Goal: Task Accomplishment & Management: Use online tool/utility

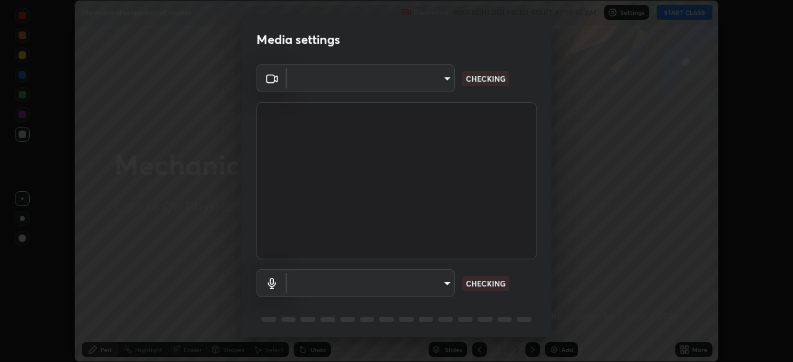
scroll to position [44, 0]
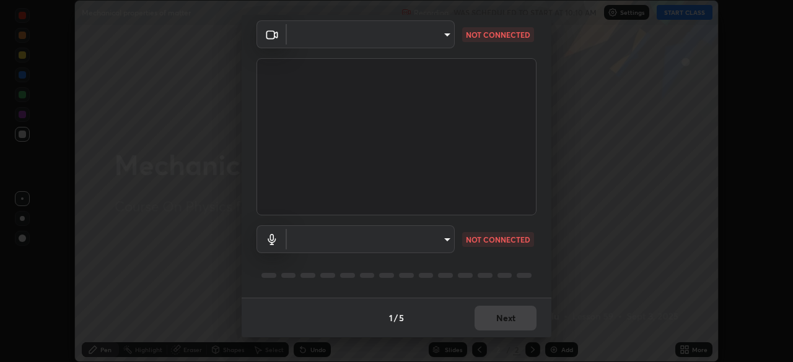
type input "50527fee232767433a6268031a92ed2c864fe79ca6b0d251abdcd02af7d04d94"
type input "default"
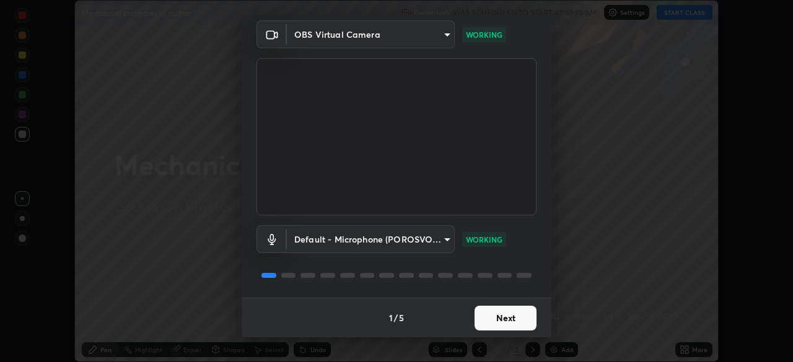
click at [506, 322] on button "Next" at bounding box center [505, 318] width 62 height 25
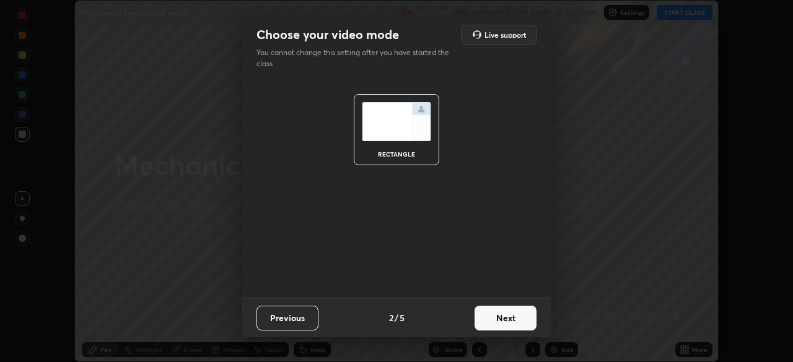
scroll to position [0, 0]
click at [507, 317] on button "Next" at bounding box center [505, 318] width 62 height 25
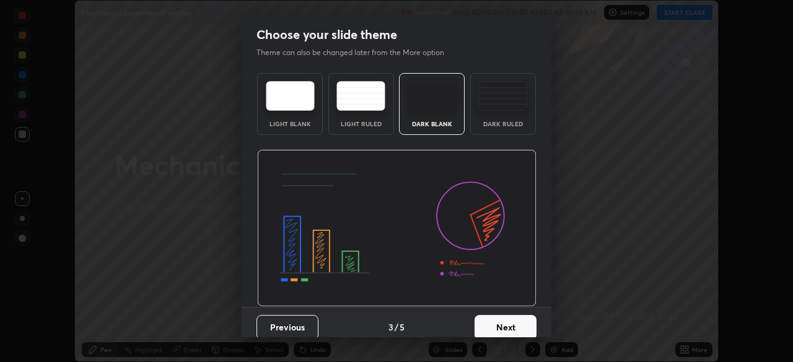
click at [514, 319] on button "Next" at bounding box center [505, 327] width 62 height 25
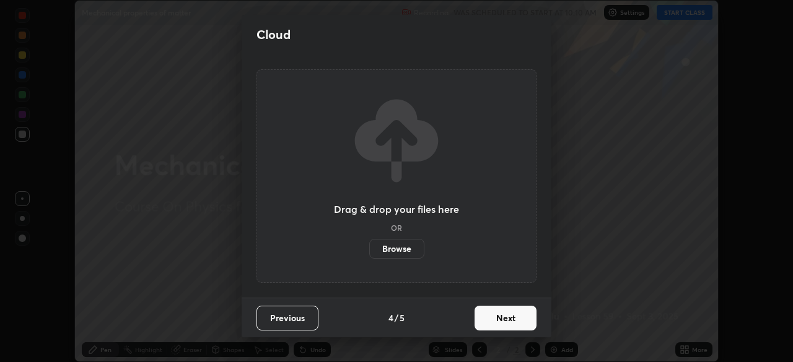
click at [512, 323] on button "Next" at bounding box center [505, 318] width 62 height 25
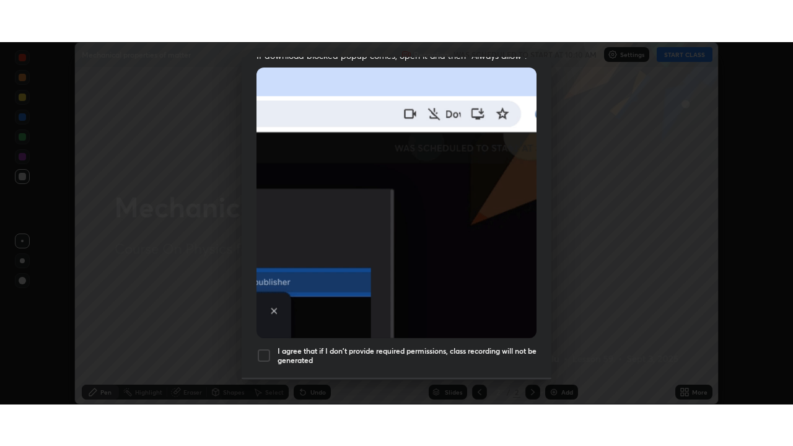
scroll to position [297, 0]
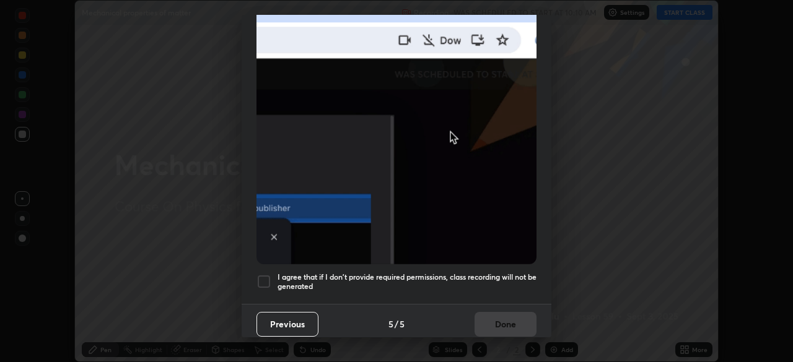
click at [265, 279] on div at bounding box center [263, 281] width 15 height 15
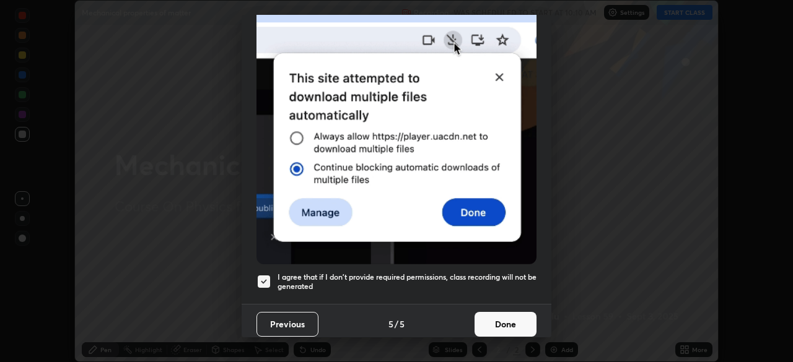
click at [505, 313] on button "Done" at bounding box center [505, 324] width 62 height 25
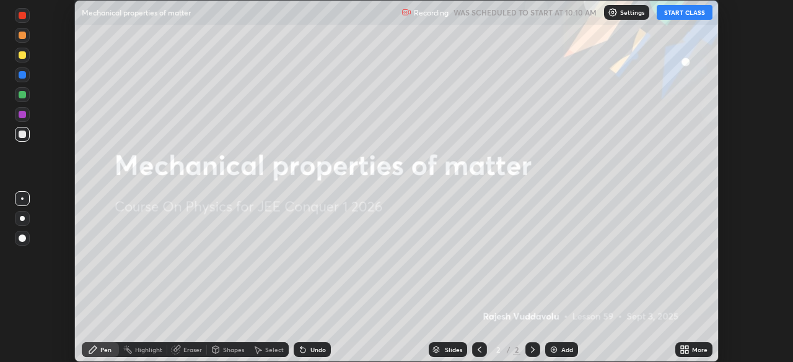
click at [676, 15] on button "START CLASS" at bounding box center [685, 12] width 56 height 15
click at [559, 346] on div "Add" at bounding box center [561, 350] width 33 height 15
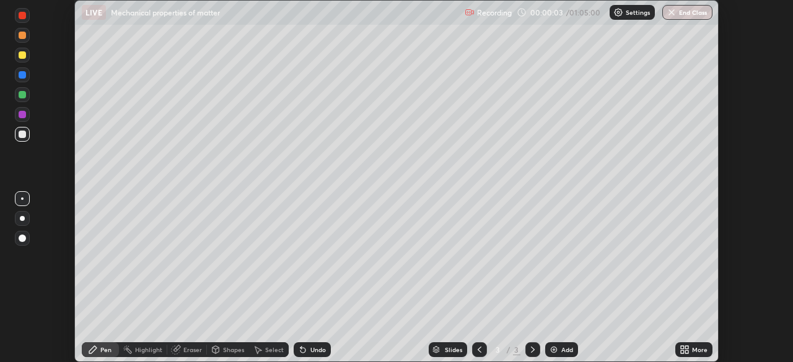
click at [692, 353] on div "More" at bounding box center [699, 350] width 15 height 6
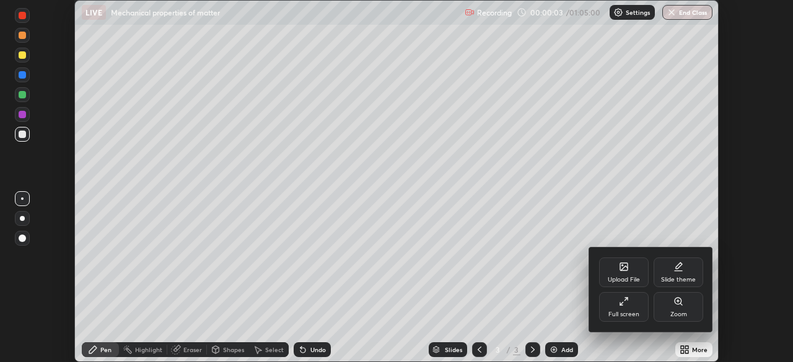
click at [631, 304] on div "Full screen" at bounding box center [624, 307] width 50 height 30
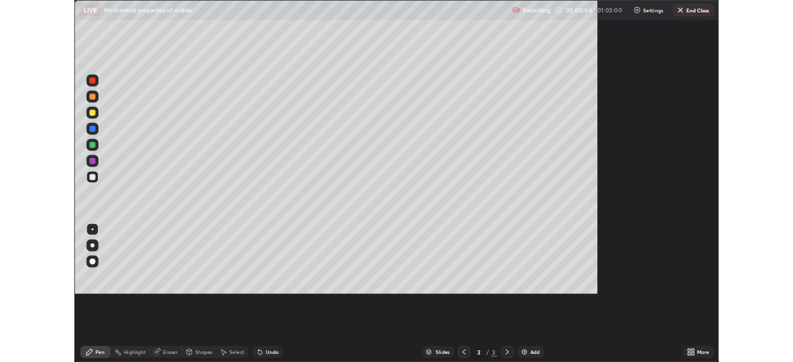
scroll to position [446, 793]
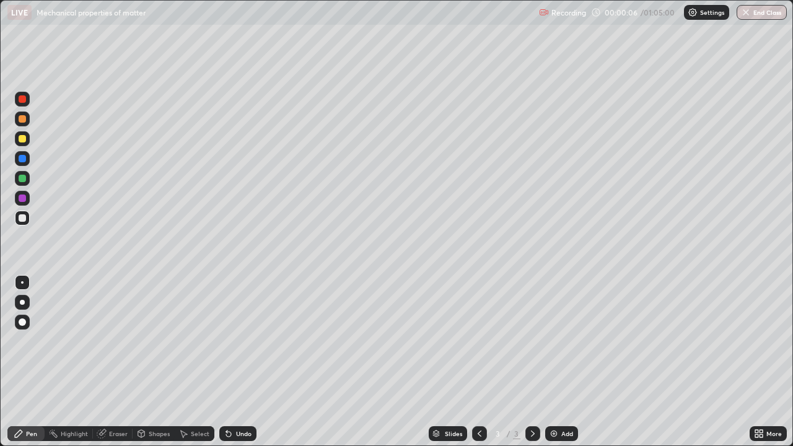
click at [761, 362] on icon at bounding box center [760, 435] width 3 height 3
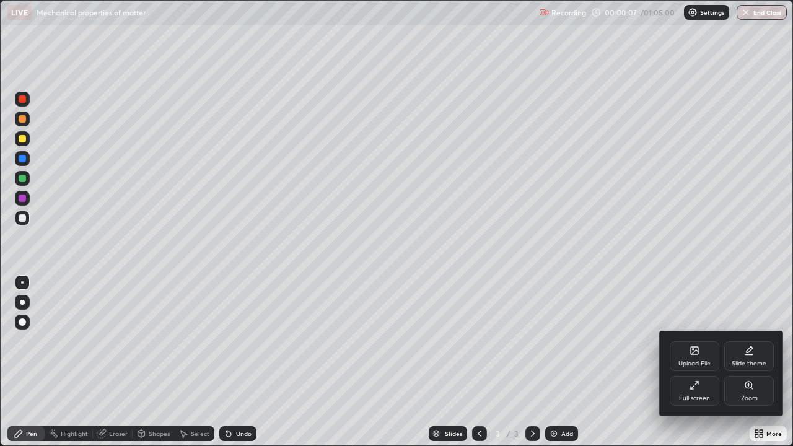
click at [690, 362] on div "Full screen" at bounding box center [694, 398] width 31 height 6
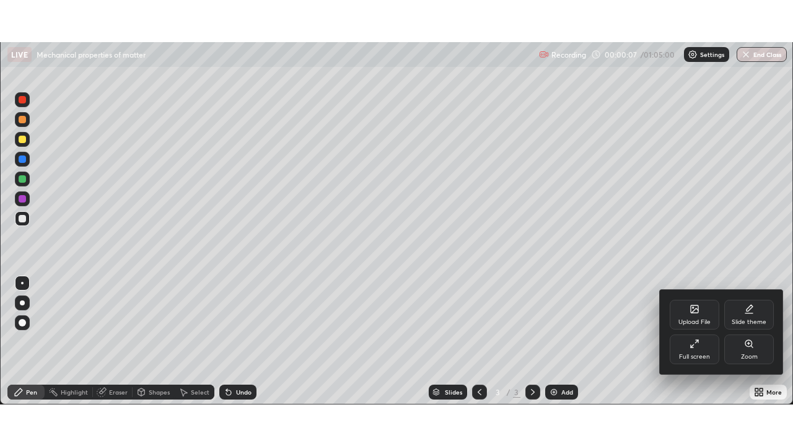
scroll to position [61573, 61143]
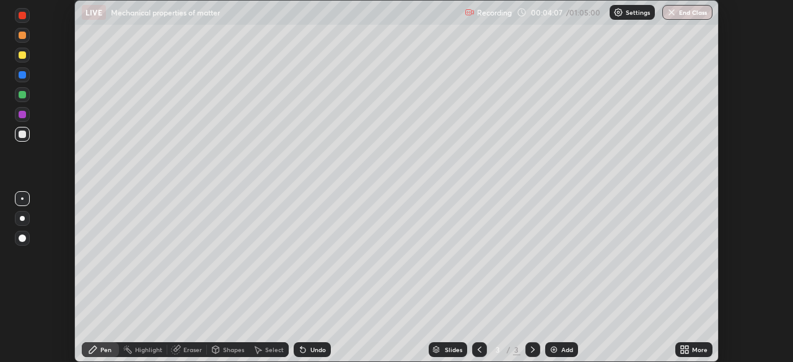
click at [683, 348] on icon at bounding box center [682, 347] width 3 height 3
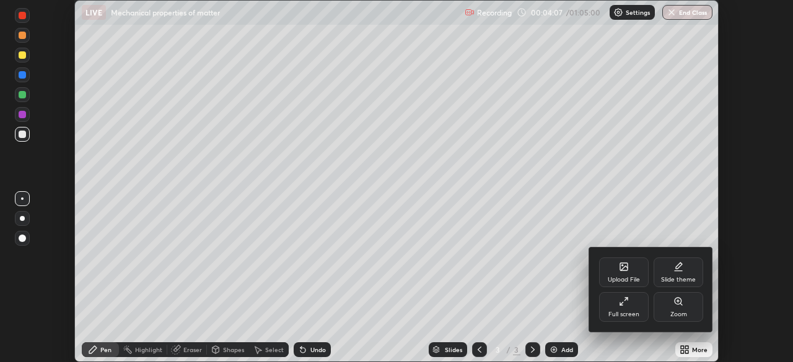
click at [627, 305] on icon at bounding box center [624, 302] width 10 height 10
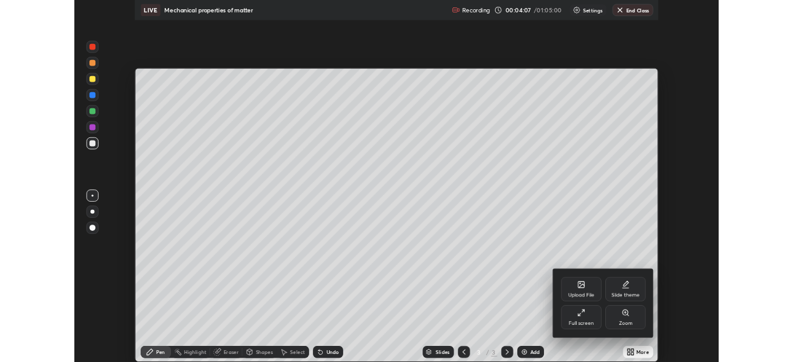
scroll to position [446, 793]
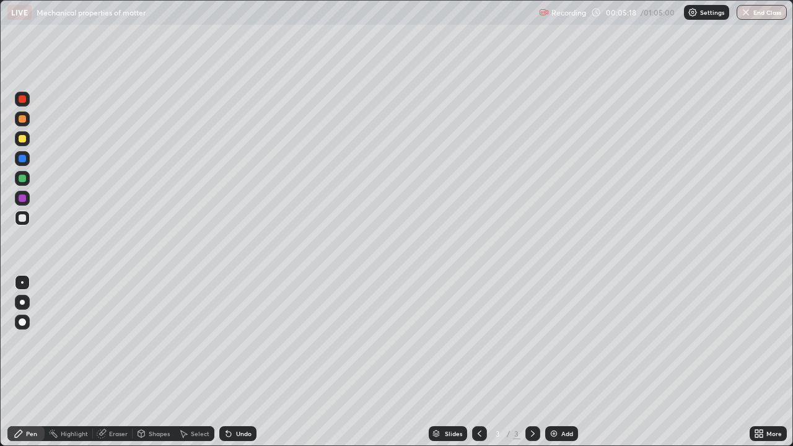
click at [113, 362] on div "Eraser" at bounding box center [118, 433] width 19 height 6
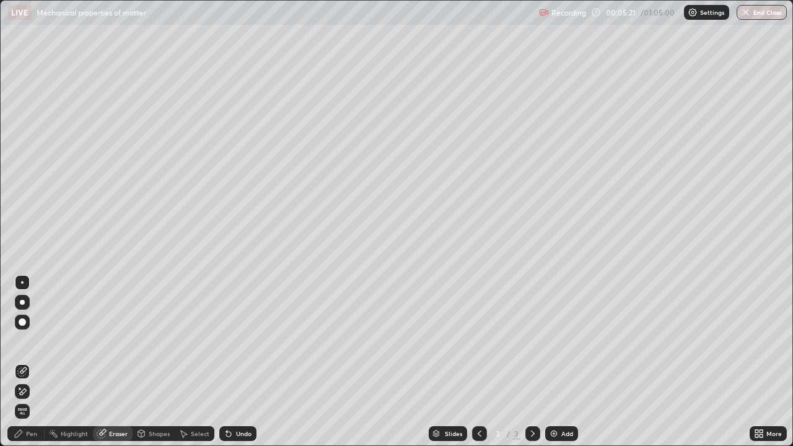
click at [28, 362] on div "Pen" at bounding box center [31, 433] width 11 height 6
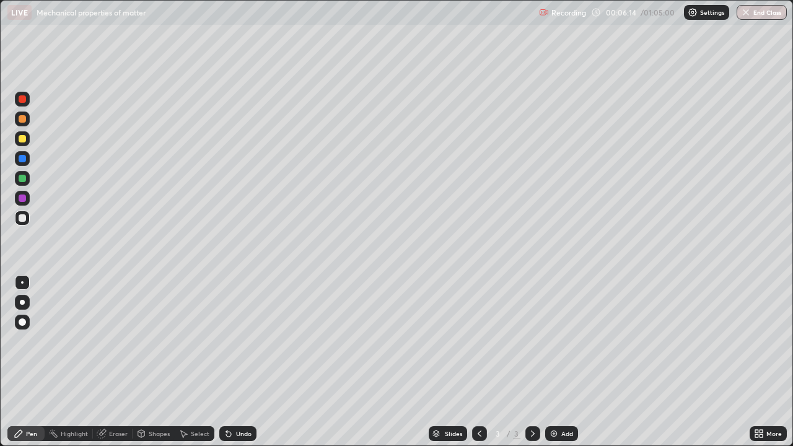
click at [24, 178] on div at bounding box center [22, 178] width 7 height 7
click at [24, 138] on div at bounding box center [22, 138] width 7 height 7
click at [564, 362] on div "Add" at bounding box center [567, 433] width 12 height 6
click at [193, 362] on div "Select" at bounding box center [200, 433] width 19 height 6
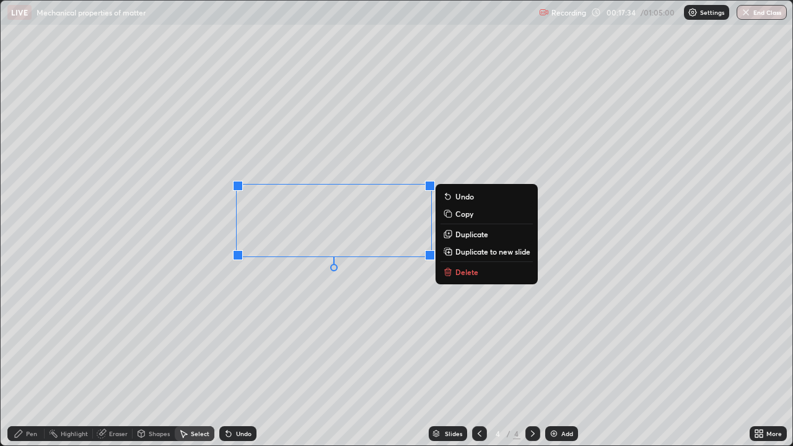
click at [466, 271] on p "Delete" at bounding box center [466, 272] width 23 height 10
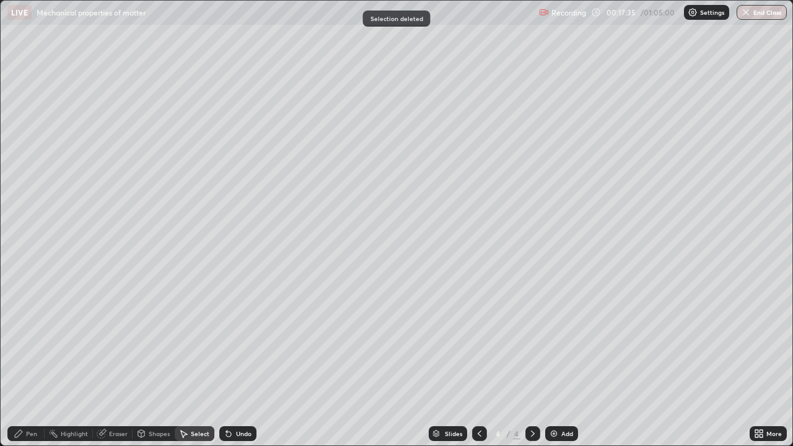
click at [25, 362] on div "Pen" at bounding box center [25, 433] width 37 height 15
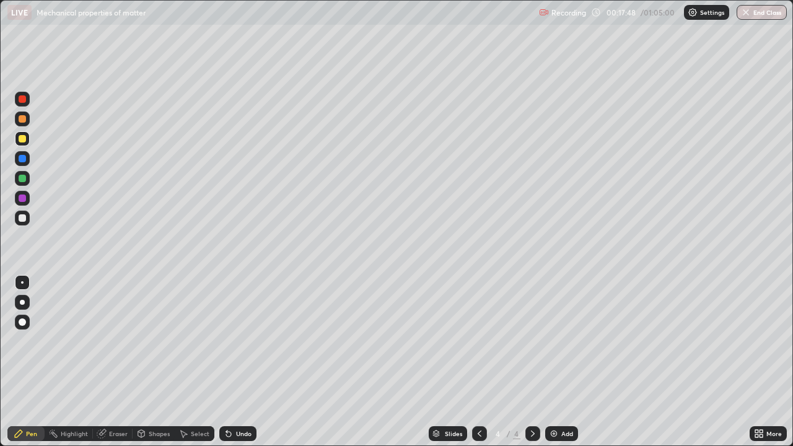
click at [23, 219] on div at bounding box center [22, 217] width 7 height 7
click at [88, 121] on icon at bounding box center [89, 126] width 10 height 10
click at [193, 362] on div "Select" at bounding box center [200, 433] width 19 height 6
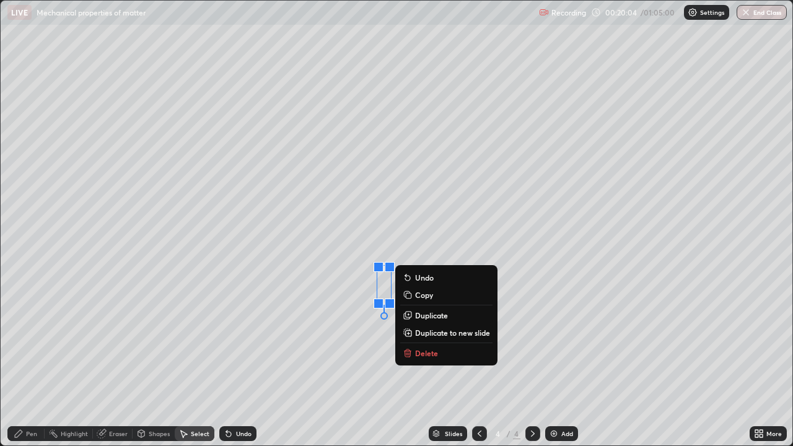
click at [422, 349] on p "Delete" at bounding box center [426, 353] width 23 height 10
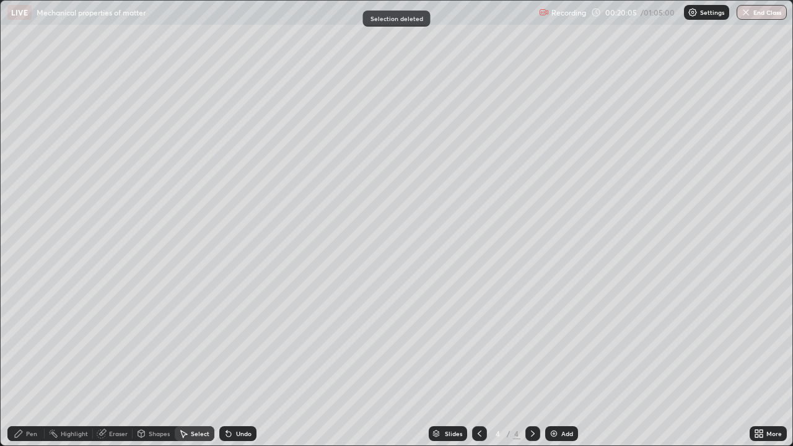
click at [30, 362] on div "Pen" at bounding box center [31, 433] width 11 height 6
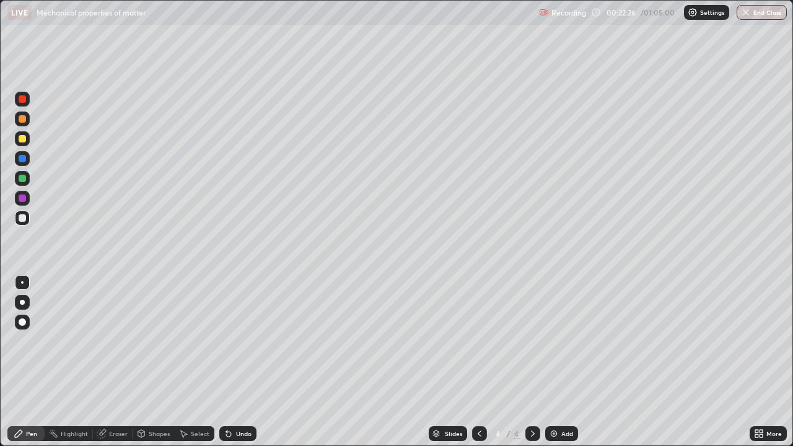
click at [12, 362] on div at bounding box center [22, 347] width 20 height 149
click at [196, 362] on div "Select" at bounding box center [200, 433] width 19 height 6
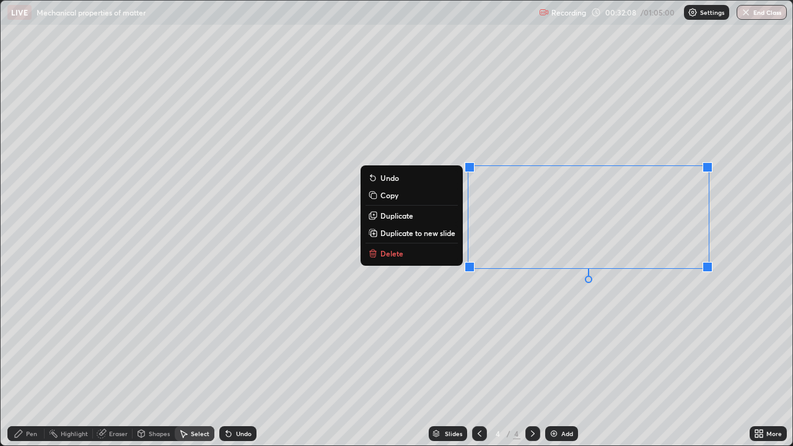
click at [399, 253] on p "Delete" at bounding box center [391, 253] width 23 height 10
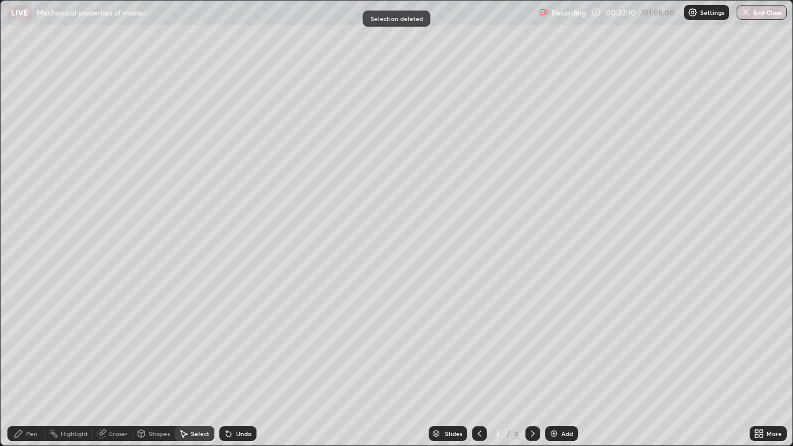
click at [30, 362] on div "Pen" at bounding box center [25, 433] width 37 height 15
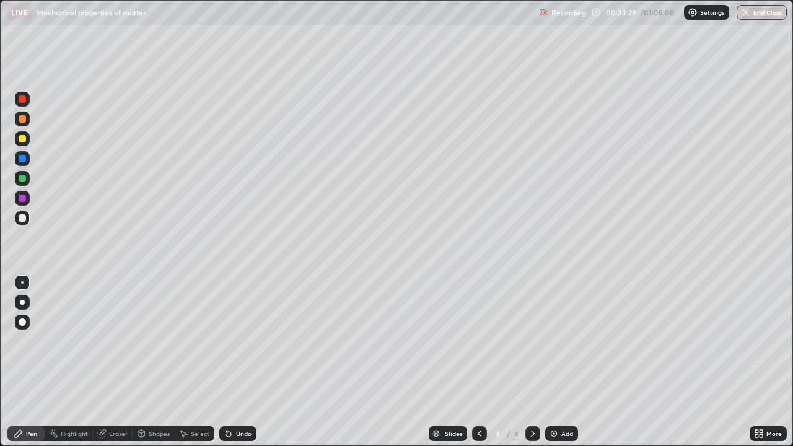
click at [561, 362] on div "Add" at bounding box center [567, 433] width 12 height 6
click at [238, 362] on div "Undo" at bounding box center [243, 433] width 15 height 6
click at [116, 362] on div "Eraser" at bounding box center [113, 433] width 40 height 15
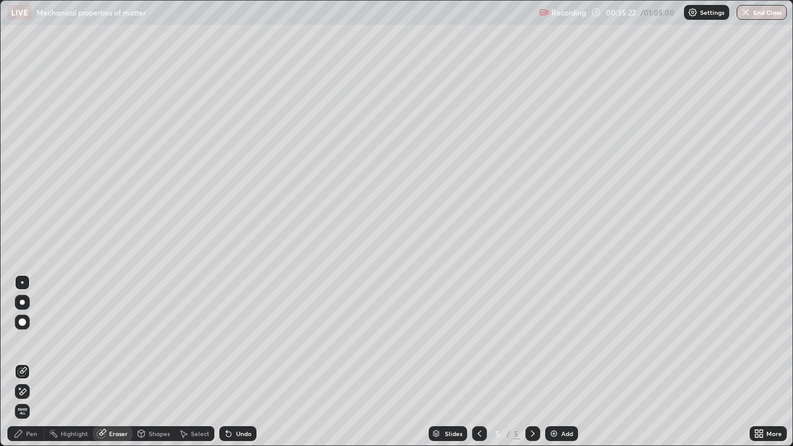
click at [30, 362] on div "Pen" at bounding box center [25, 433] width 37 height 15
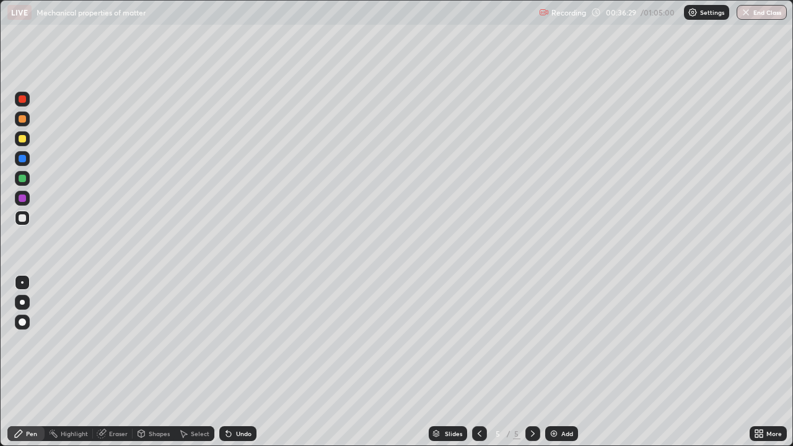
click at [114, 362] on div "Eraser" at bounding box center [118, 433] width 19 height 6
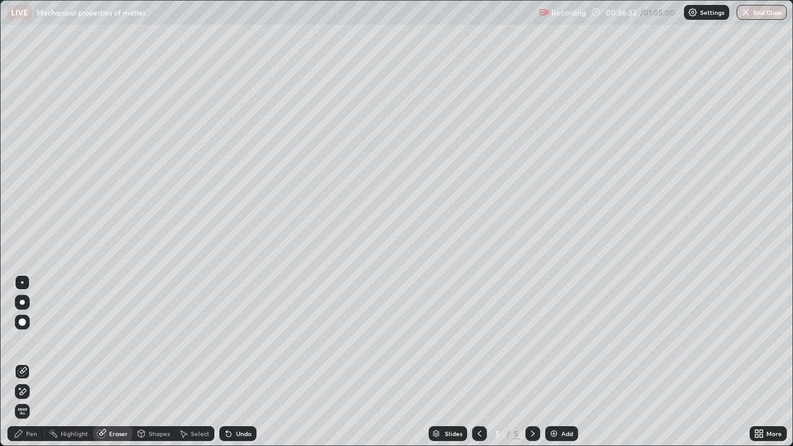
click at [28, 362] on div "Pen" at bounding box center [31, 433] width 11 height 6
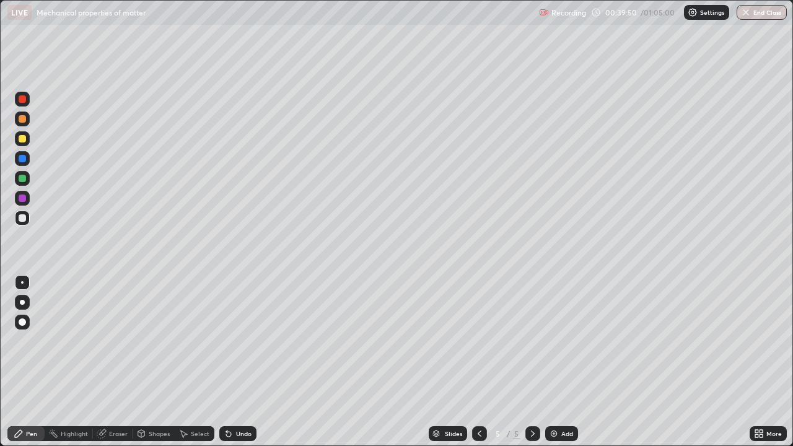
click at [118, 362] on div "Eraser" at bounding box center [118, 433] width 19 height 6
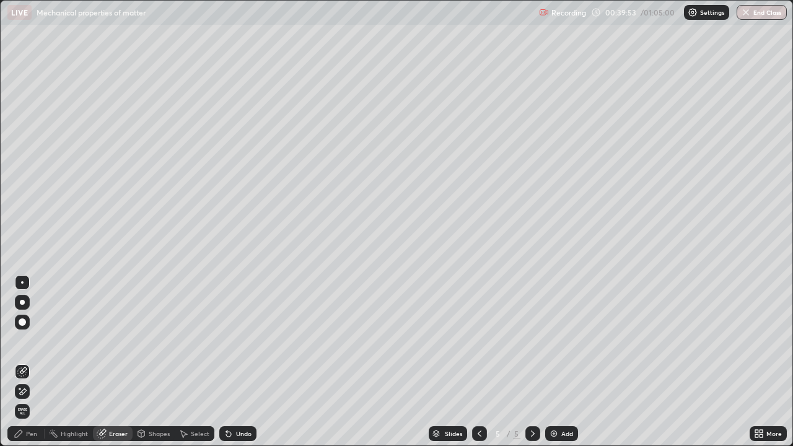
click at [27, 362] on div "Pen" at bounding box center [31, 433] width 11 height 6
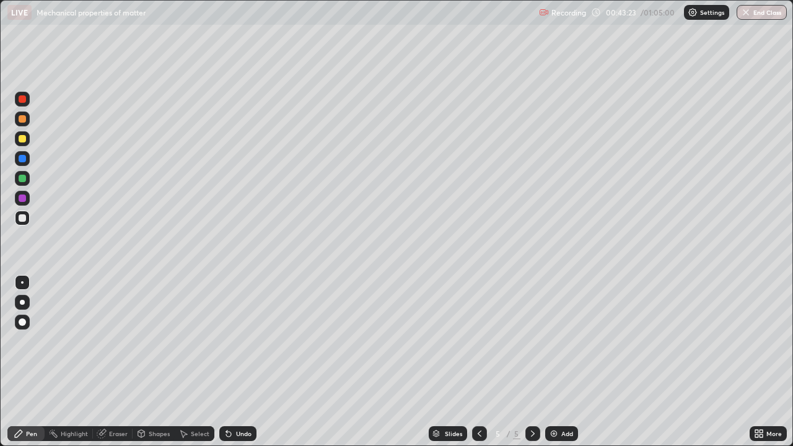
click at [193, 362] on div "Select" at bounding box center [195, 433] width 40 height 15
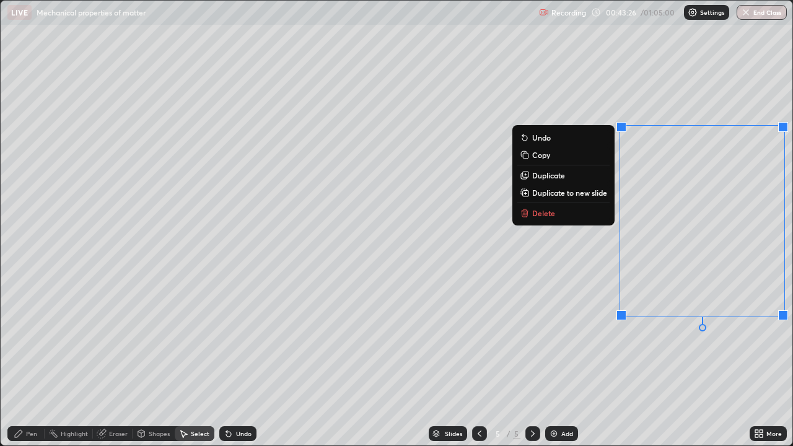
click at [542, 213] on p "Delete" at bounding box center [543, 213] width 23 height 10
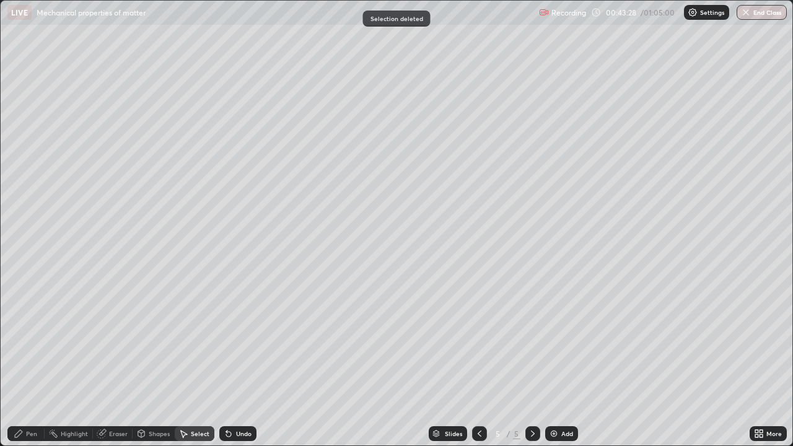
click at [37, 362] on div "Pen" at bounding box center [25, 433] width 37 height 15
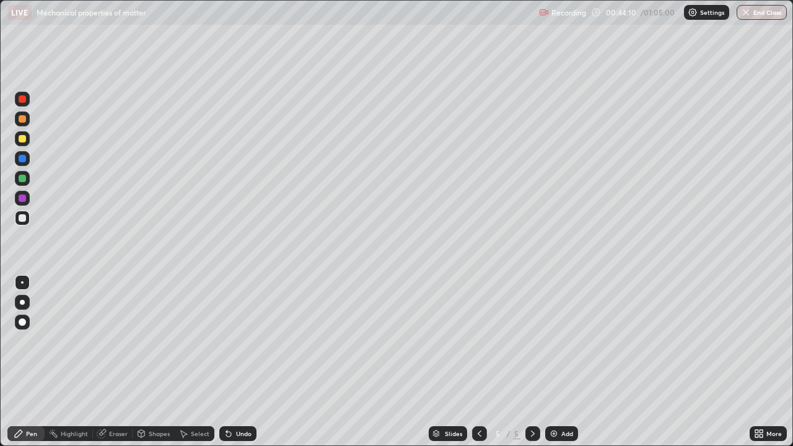
click at [237, 362] on div "Undo" at bounding box center [237, 433] width 37 height 15
click at [243, 362] on div "Undo" at bounding box center [243, 433] width 15 height 6
click at [554, 362] on img at bounding box center [554, 434] width 10 height 10
click at [196, 362] on div "Select" at bounding box center [200, 433] width 19 height 6
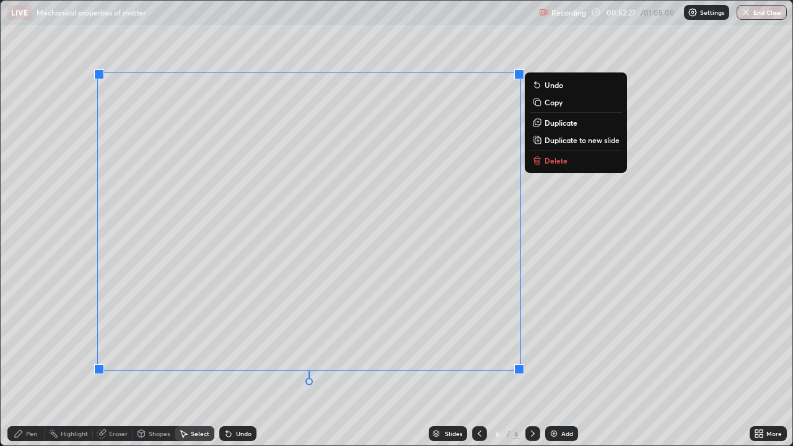
click at [557, 163] on p "Delete" at bounding box center [555, 160] width 23 height 10
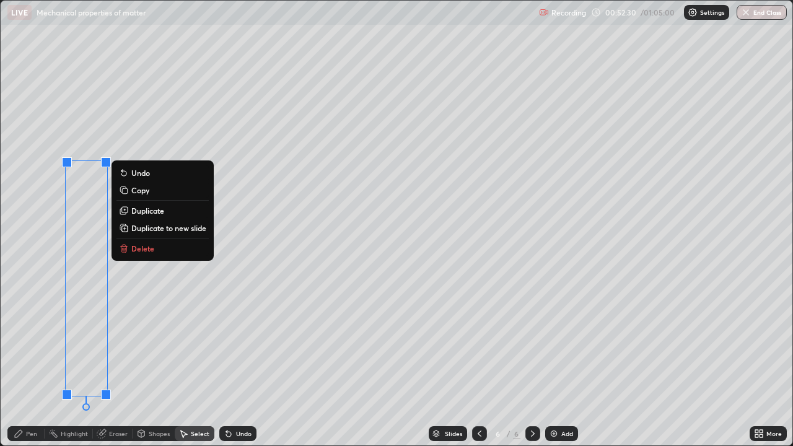
click at [139, 243] on p "Delete" at bounding box center [142, 248] width 23 height 10
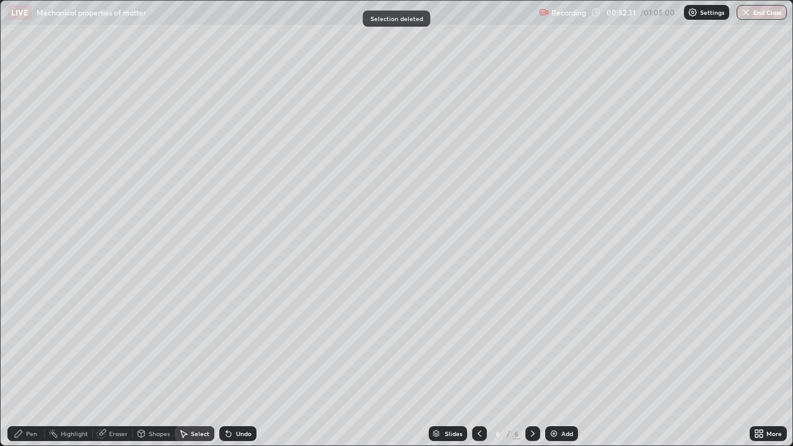
click at [25, 362] on div "Pen" at bounding box center [25, 433] width 37 height 15
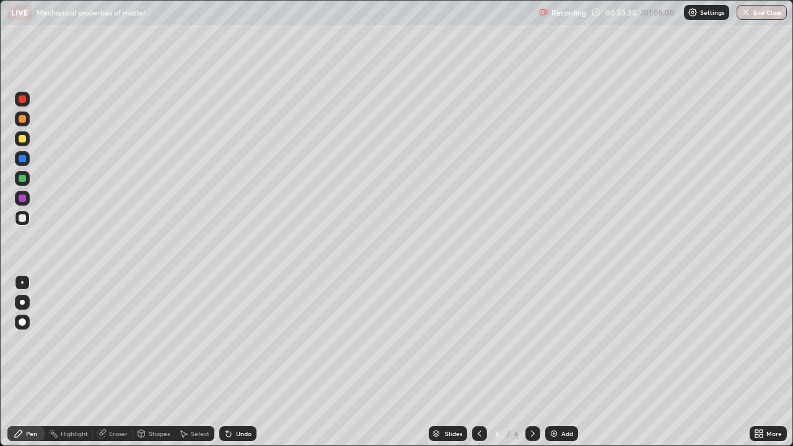
click at [238, 362] on div "Undo" at bounding box center [243, 433] width 15 height 6
click at [236, 362] on div "Undo" at bounding box center [243, 433] width 15 height 6
click at [237, 362] on div "Undo" at bounding box center [243, 433] width 15 height 6
click at [236, 362] on div "Undo" at bounding box center [243, 433] width 15 height 6
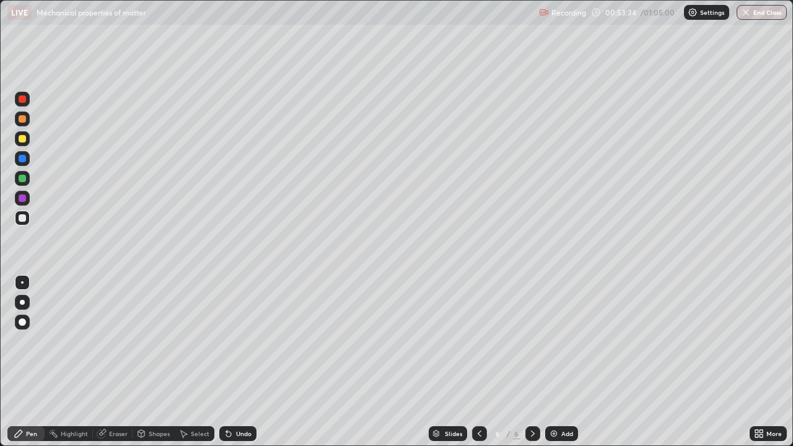
click at [237, 362] on div "Undo" at bounding box center [243, 433] width 15 height 6
click at [237, 362] on div "Undo" at bounding box center [237, 433] width 37 height 15
click at [26, 362] on div "Pen" at bounding box center [31, 433] width 11 height 6
click at [232, 362] on div "Undo" at bounding box center [237, 433] width 37 height 15
click at [240, 362] on div "Undo" at bounding box center [243, 433] width 15 height 6
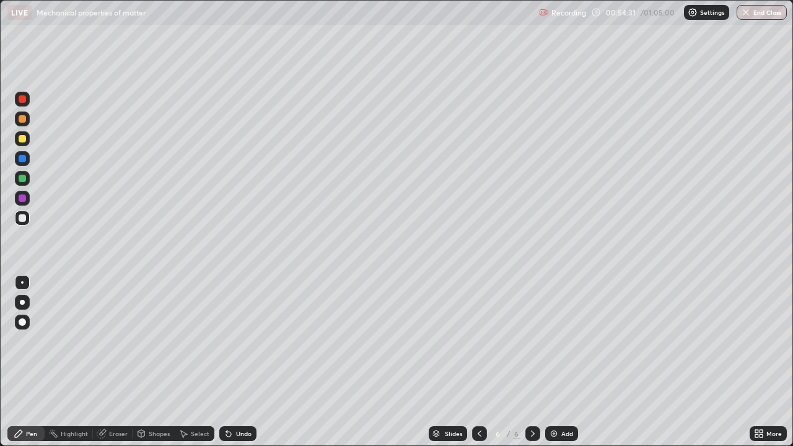
click at [237, 362] on div "Undo" at bounding box center [243, 433] width 15 height 6
click at [235, 362] on div "Undo" at bounding box center [237, 433] width 37 height 15
click at [116, 362] on div "Eraser" at bounding box center [118, 433] width 19 height 6
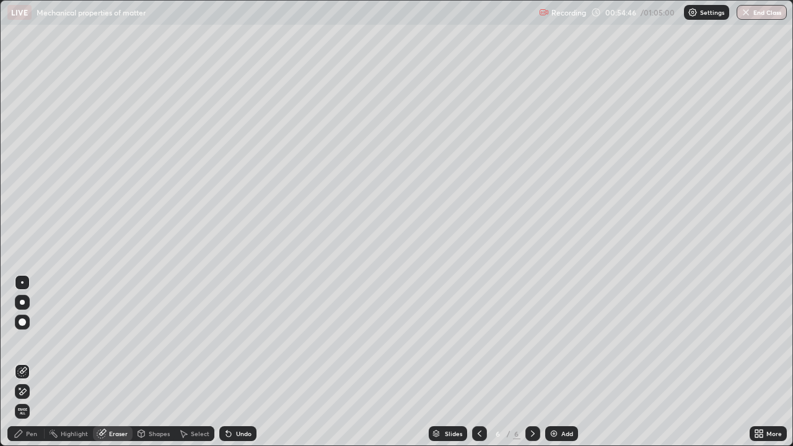
click at [30, 362] on div "Pen" at bounding box center [31, 433] width 11 height 6
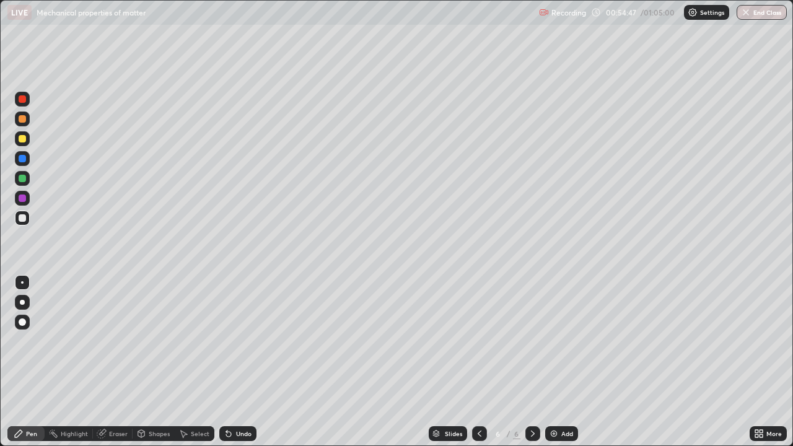
click at [115, 362] on div "Eraser" at bounding box center [118, 433] width 19 height 6
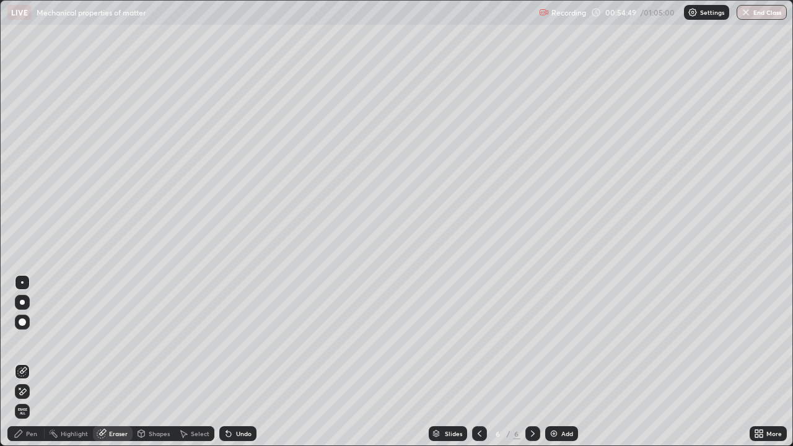
click at [28, 362] on div "Pen" at bounding box center [31, 433] width 11 height 6
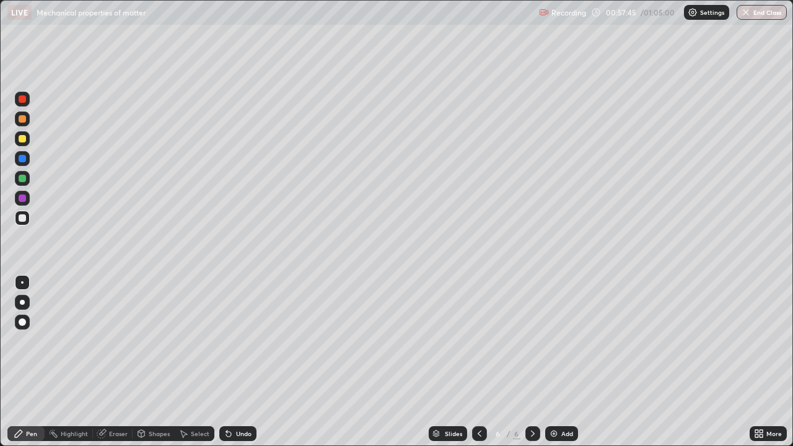
click at [238, 362] on div "Undo" at bounding box center [243, 433] width 15 height 6
click at [236, 362] on div "Undo" at bounding box center [243, 433] width 15 height 6
click at [194, 362] on div "Select" at bounding box center [200, 433] width 19 height 6
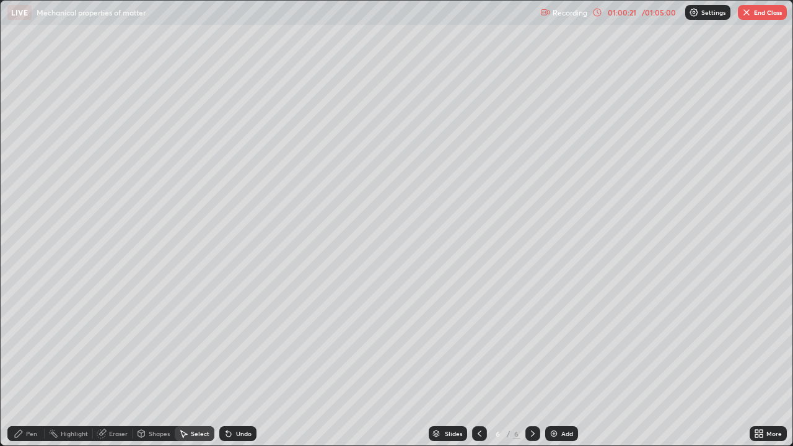
click at [113, 362] on div "Eraser" at bounding box center [118, 433] width 19 height 6
click at [32, 362] on div "Pen" at bounding box center [31, 433] width 11 height 6
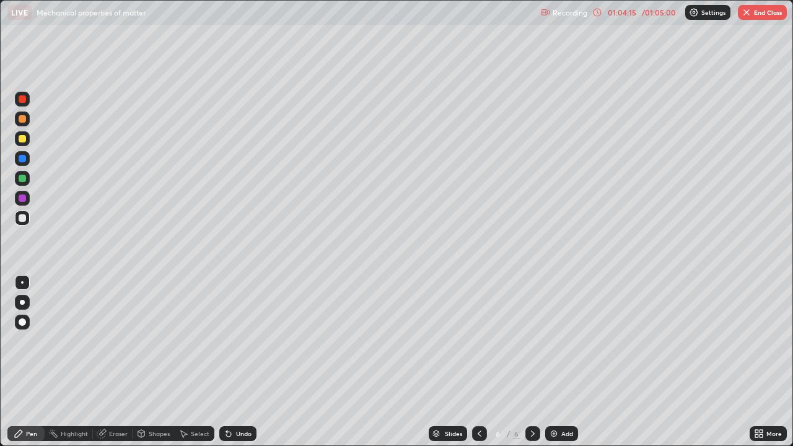
click at [551, 362] on img at bounding box center [554, 434] width 10 height 10
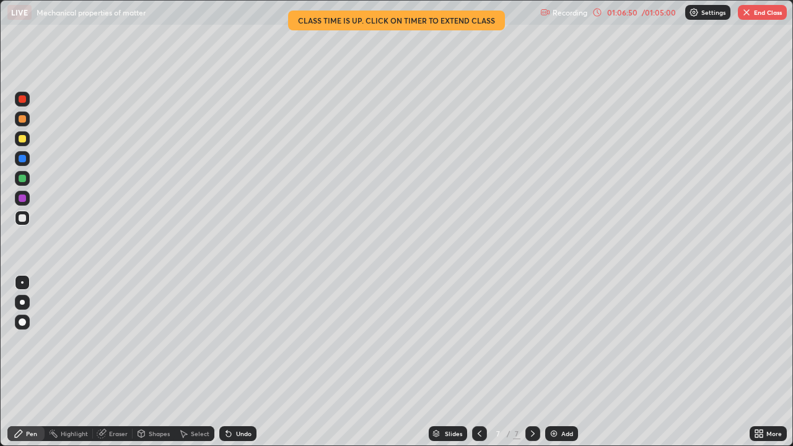
click at [244, 362] on div "Undo" at bounding box center [243, 433] width 15 height 6
click at [245, 362] on div "Undo" at bounding box center [243, 433] width 15 height 6
click at [243, 362] on div "Undo" at bounding box center [243, 433] width 15 height 6
click at [756, 14] on button "End Class" at bounding box center [762, 12] width 49 height 15
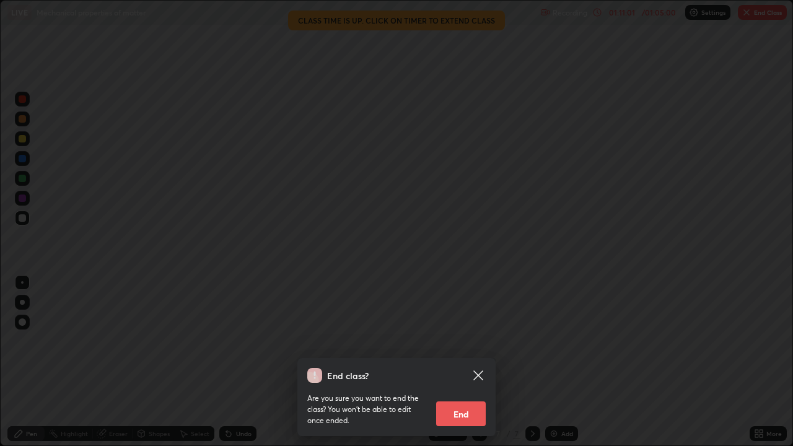
click at [478, 362] on button "End" at bounding box center [461, 413] width 50 height 25
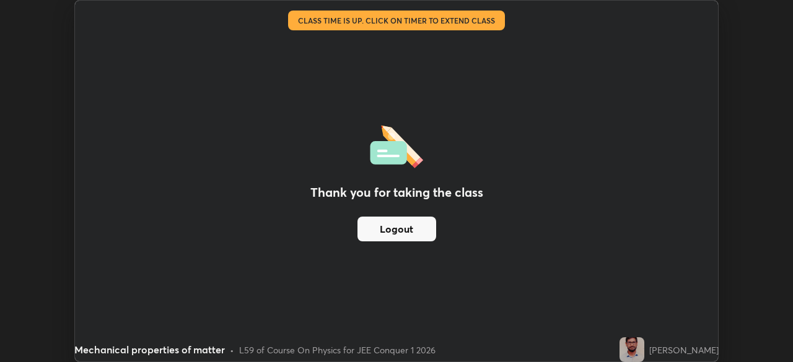
scroll to position [61573, 61143]
